Goal: Information Seeking & Learning: Learn about a topic

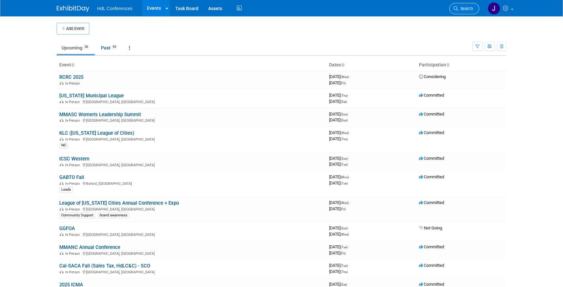
click at [460, 7] on span "Search" at bounding box center [465, 8] width 15 height 5
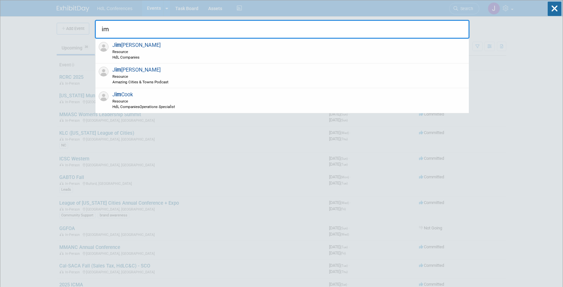
type input "i"
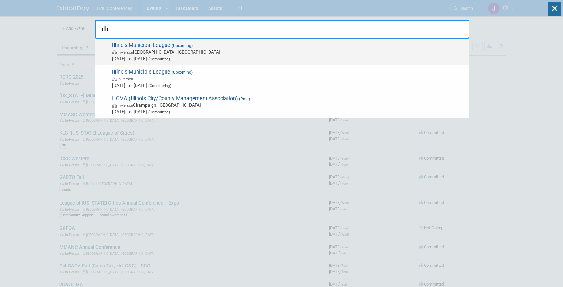
type input "illi"
click at [122, 49] on span "Illi nois Municipal League (Upcoming) In-Person [GEOGRAPHIC_DATA], [GEOGRAPHIC_…" at bounding box center [288, 52] width 356 height 20
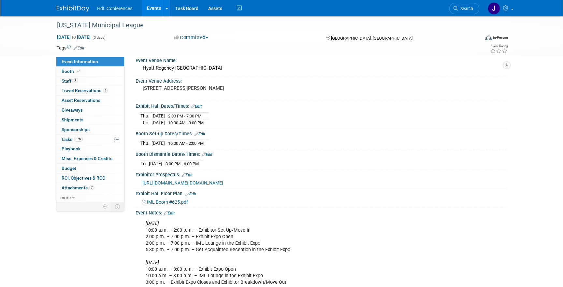
scroll to position [73, 0]
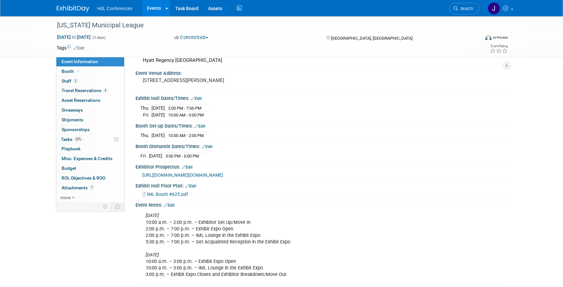
click at [199, 173] on span "https://conference.iml.org/file.cfm?key=27051" at bounding box center [182, 175] width 81 height 5
click at [464, 9] on span "Search" at bounding box center [465, 8] width 15 height 5
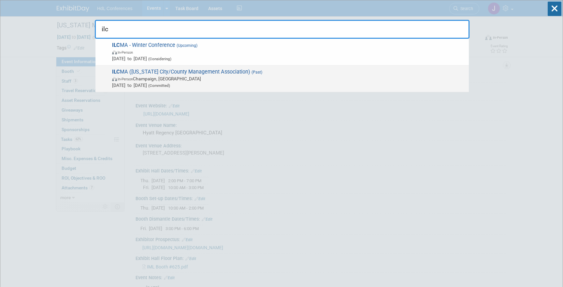
type input "ilc"
click at [189, 82] on span "Jun 3, 2025 to Jun 5, 2025 (Committed)" at bounding box center [289, 85] width 354 height 7
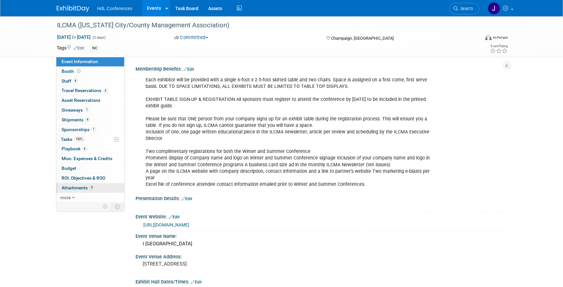
click at [96, 190] on link "9 Attachments 9" at bounding box center [90, 188] width 68 height 9
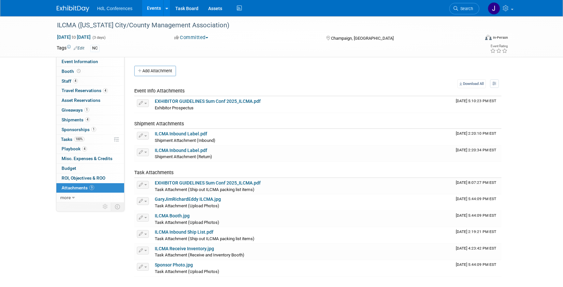
click at [233, 165] on td "Task Attachments" at bounding box center [293, 170] width 319 height 16
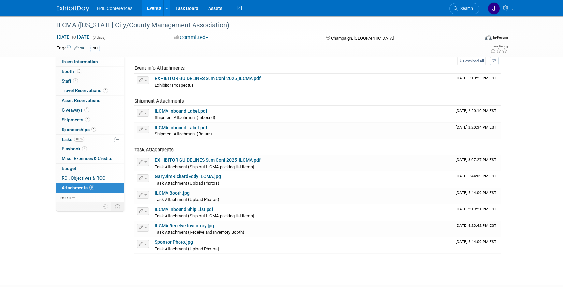
scroll to position [26, 0]
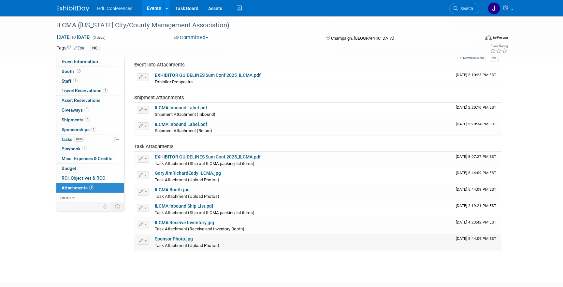
click at [186, 240] on link "Sponsor Photo.jpg" at bounding box center [174, 239] width 38 height 5
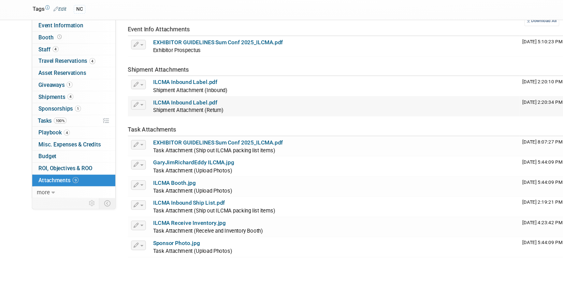
scroll to position [30, 0]
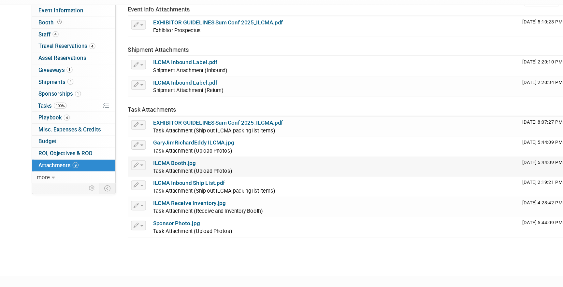
click at [167, 187] on link "ILCMA Booth.jpg" at bounding box center [172, 186] width 35 height 5
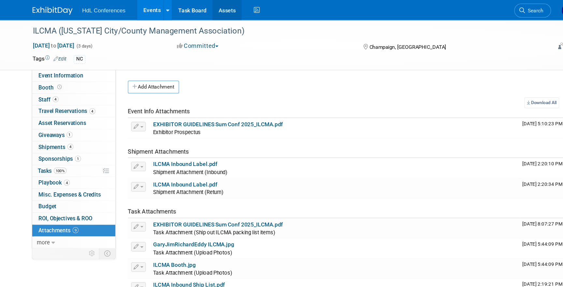
click at [211, 4] on link "Assets" at bounding box center [215, 8] width 24 height 16
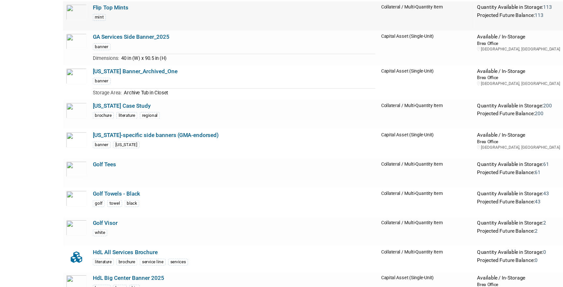
scroll to position [2256, 0]
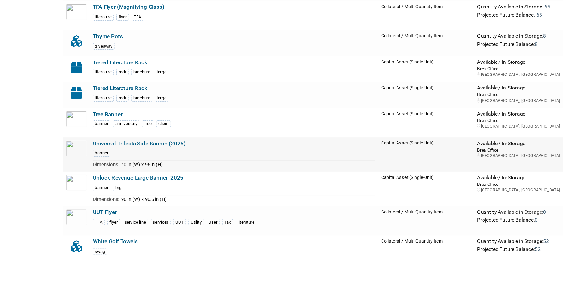
click at [152, 159] on link "Universal Trifecta Side Banner (2025)" at bounding box center [124, 158] width 83 height 6
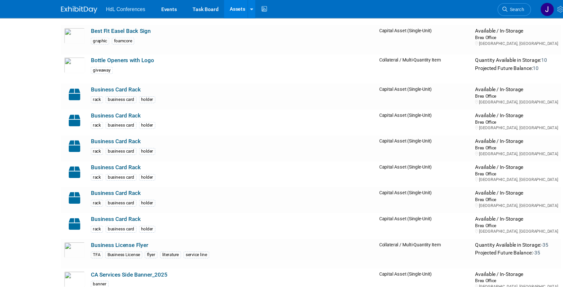
scroll to position [890, 0]
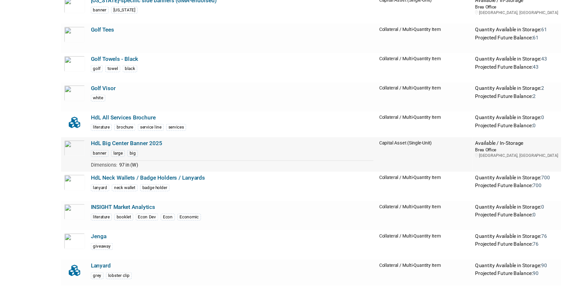
click at [113, 160] on link "HdL Big Center Banner 2025" at bounding box center [115, 158] width 64 height 6
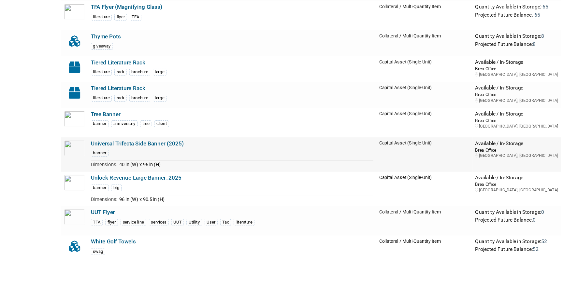
click at [128, 160] on link "Universal Trifecta Side Banner (2025)" at bounding box center [124, 158] width 83 height 6
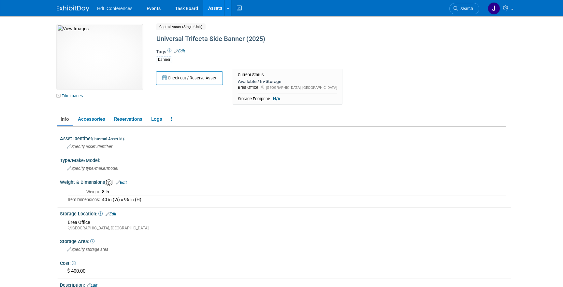
click at [66, 10] on img at bounding box center [73, 9] width 33 height 7
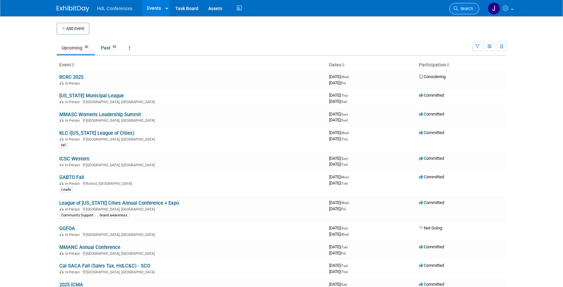
click at [463, 9] on span "Search" at bounding box center [465, 8] width 15 height 5
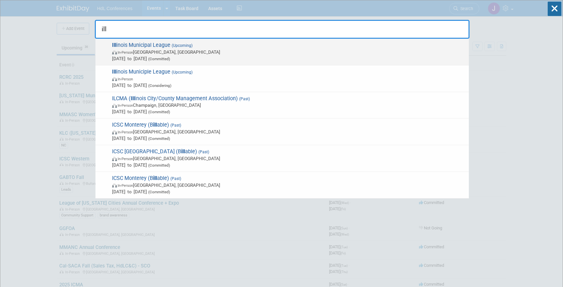
type input "ill"
click at [378, 47] on span "Ill inois Municipal League (Upcoming) In-Person Chicago, IL Sep 18, 2025 to Sep…" at bounding box center [288, 52] width 356 height 20
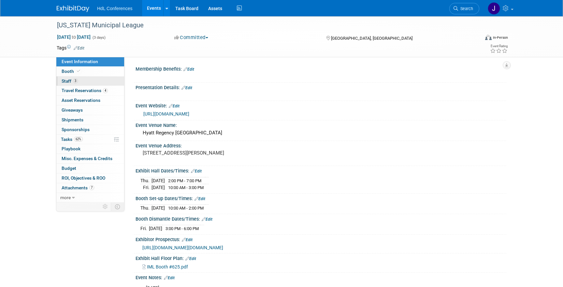
click at [86, 77] on link "3 Staff 3" at bounding box center [90, 81] width 68 height 9
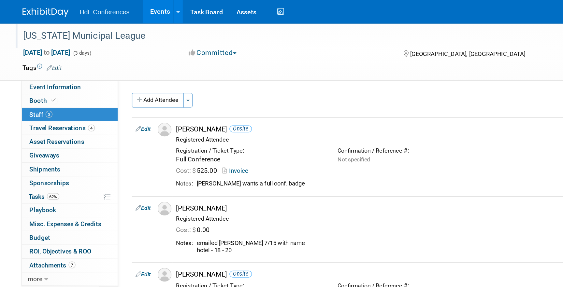
click at [216, 19] on div at bounding box center [265, 19] width 420 height 6
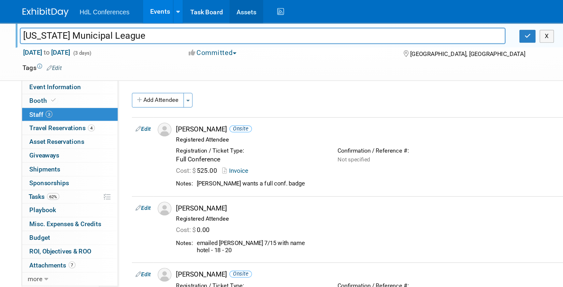
click at [213, 12] on link "Assets" at bounding box center [215, 8] width 24 height 16
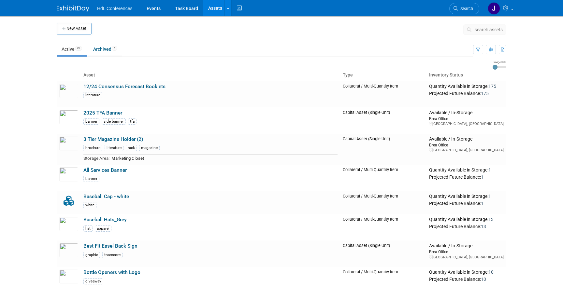
click at [213, 11] on link "Assets" at bounding box center [215, 8] width 24 height 16
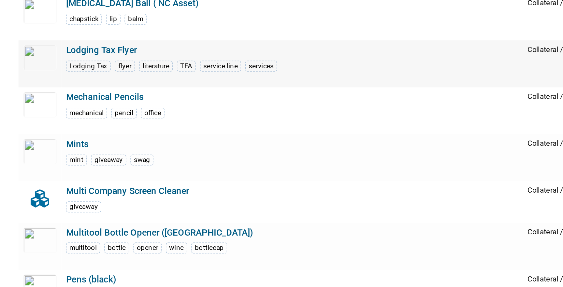
scroll to position [1119, 0]
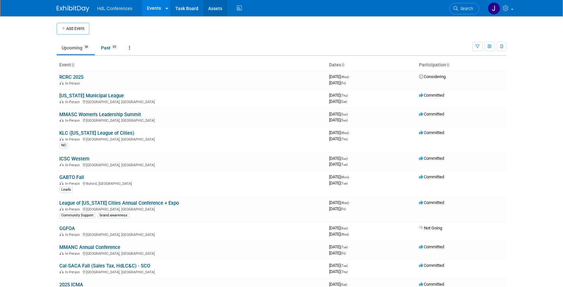
click at [209, 12] on link "Assets" at bounding box center [215, 8] width 24 height 16
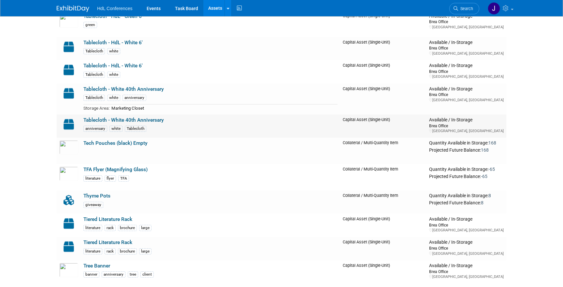
scroll to position [1514, 0]
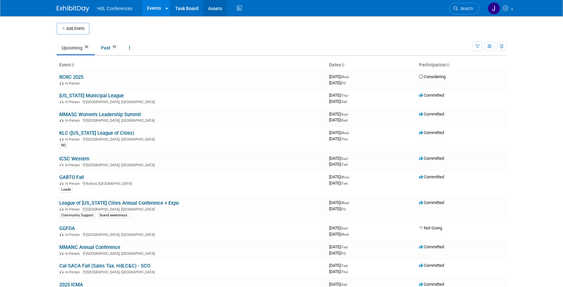
click at [217, 5] on link "Assets" at bounding box center [215, 8] width 24 height 16
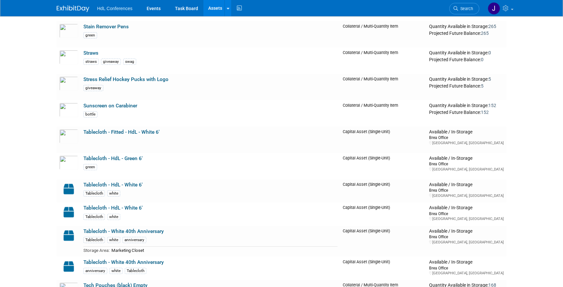
scroll to position [2310, 0]
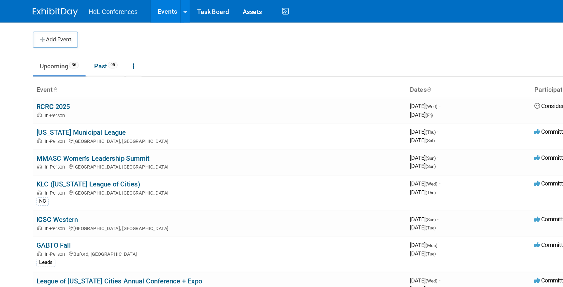
click at [72, 8] on img at bounding box center [73, 9] width 33 height 7
